Goal: Transaction & Acquisition: Purchase product/service

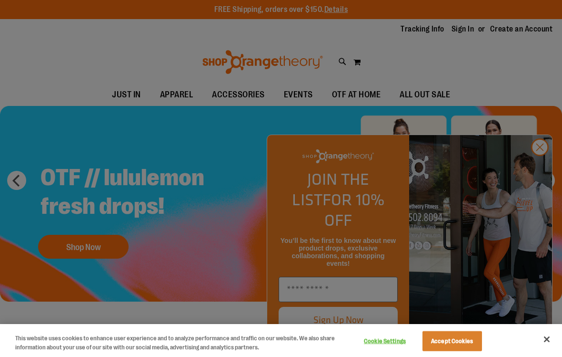
click at [543, 163] on div at bounding box center [281, 178] width 562 height 357
click at [545, 169] on div at bounding box center [281, 178] width 562 height 357
click at [550, 169] on div at bounding box center [281, 178] width 562 height 357
click at [546, 170] on div at bounding box center [281, 178] width 562 height 357
click at [546, 171] on div at bounding box center [281, 178] width 562 height 357
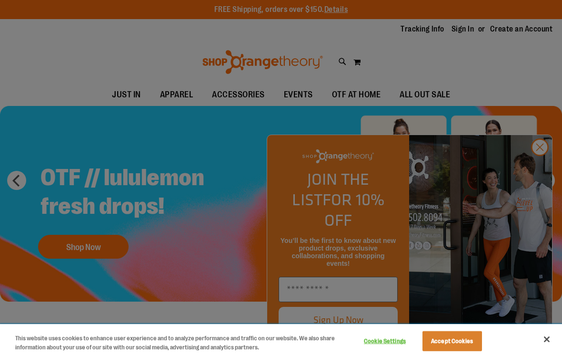
click at [552, 339] on button "Close" at bounding box center [547, 338] width 21 height 21
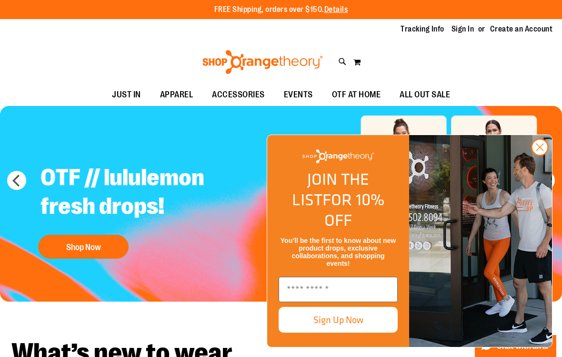
click at [546, 155] on circle "Close dialog" at bounding box center [540, 147] width 16 height 16
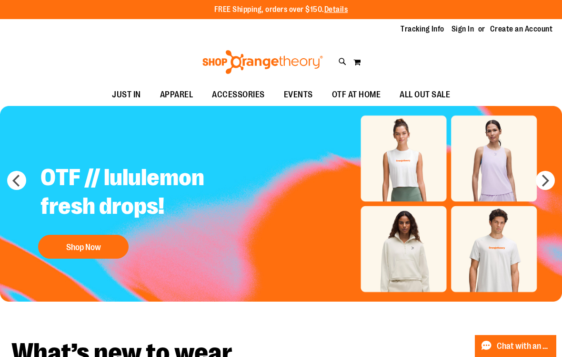
click at [560, 178] on img "Slide 1 of 5" at bounding box center [281, 203] width 562 height 195
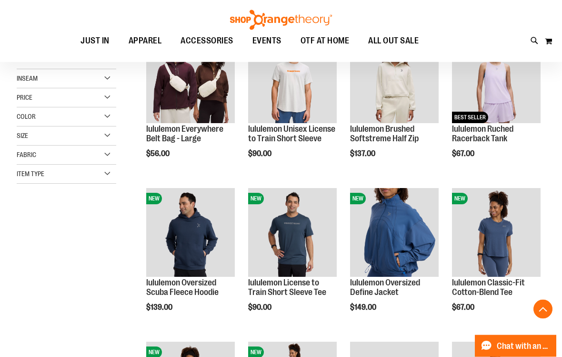
scroll to position [160, 0]
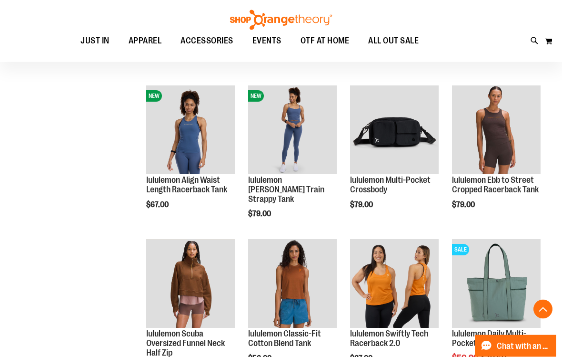
scroll to position [416, 0]
